Goal: Navigation & Orientation: Find specific page/section

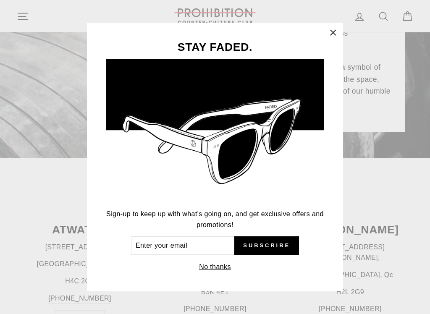
scroll to position [183, 0]
click at [333, 32] on icon "button" at bounding box center [333, 33] width 12 height 12
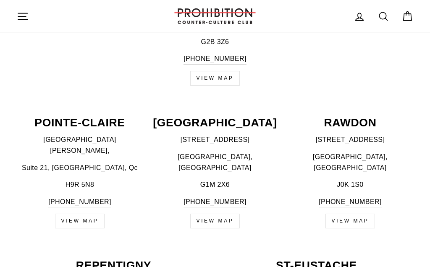
scroll to position [954, 0]
click at [83, 214] on link "VIEW MAP" at bounding box center [80, 221] width 50 height 15
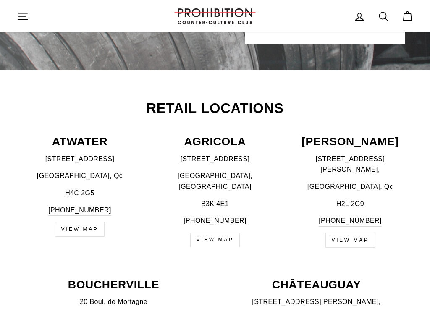
scroll to position [260, 0]
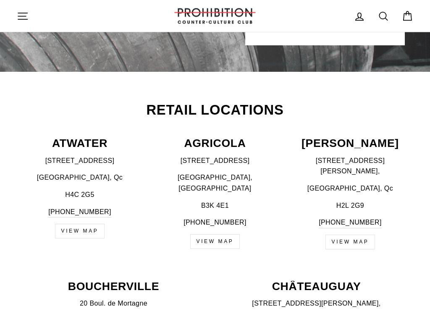
click at [77, 235] on link "VIEW MAP" at bounding box center [80, 231] width 50 height 15
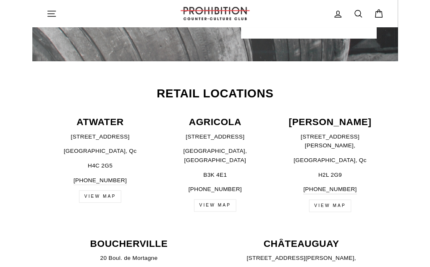
scroll to position [284, 0]
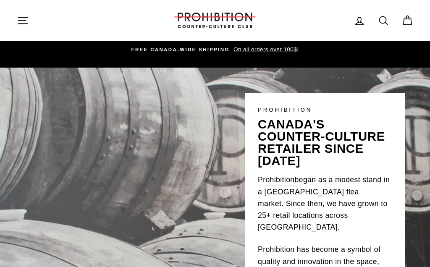
scroll to position [284, 0]
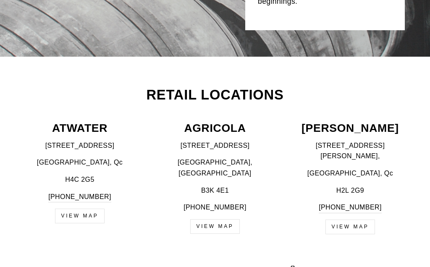
click at [79, 134] on p "ATWATER" at bounding box center [80, 128] width 126 height 11
click at [77, 154] on div "[STREET_ADDRESS] [PHONE_NUMBER]" at bounding box center [80, 171] width 126 height 62
click at [69, 123] on p "ATWATER" at bounding box center [80, 128] width 126 height 11
click at [80, 218] on link "VIEW MAP" at bounding box center [80, 216] width 50 height 15
